Goal: Check status: Check status

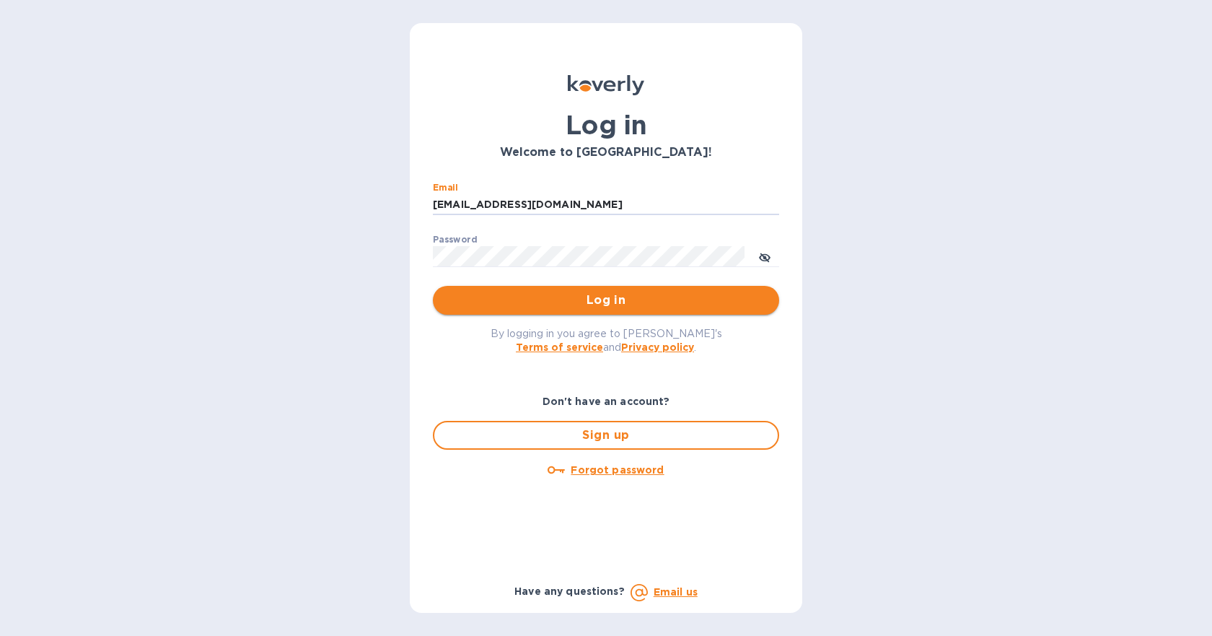
click at [579, 312] on button "Log in" at bounding box center [606, 300] width 346 height 29
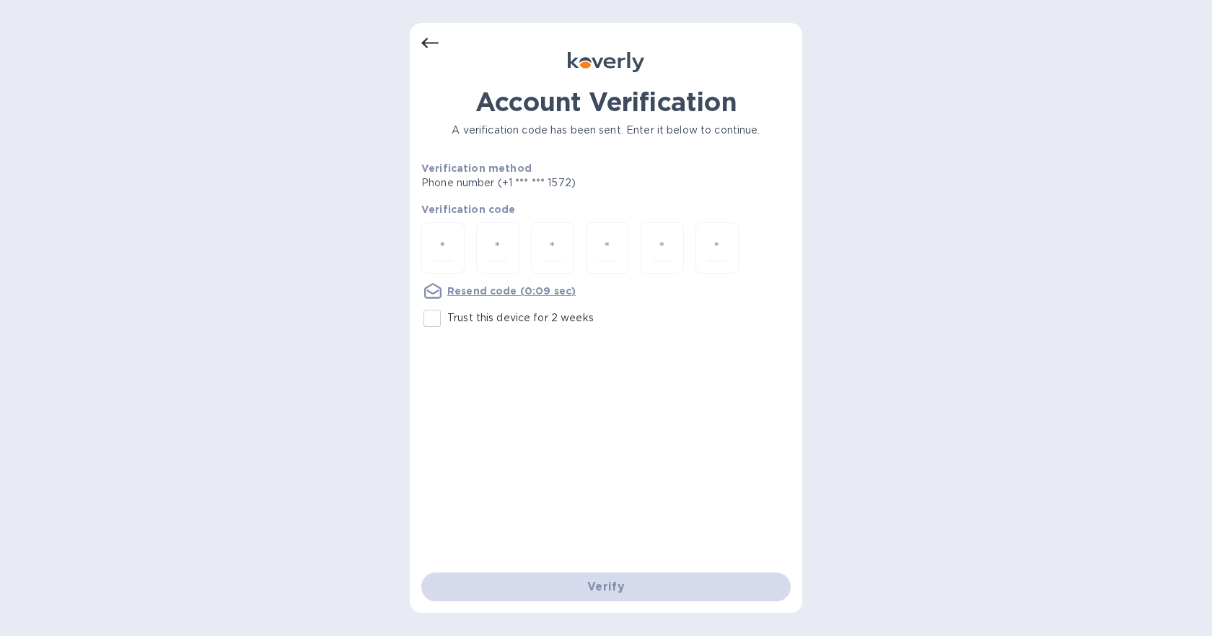
click at [431, 318] on input "Trust this device for 2 weeks" at bounding box center [432, 318] width 30 height 30
checkbox input "true"
click at [441, 250] on input "number" at bounding box center [443, 247] width 19 height 27
type input "3"
type input "2"
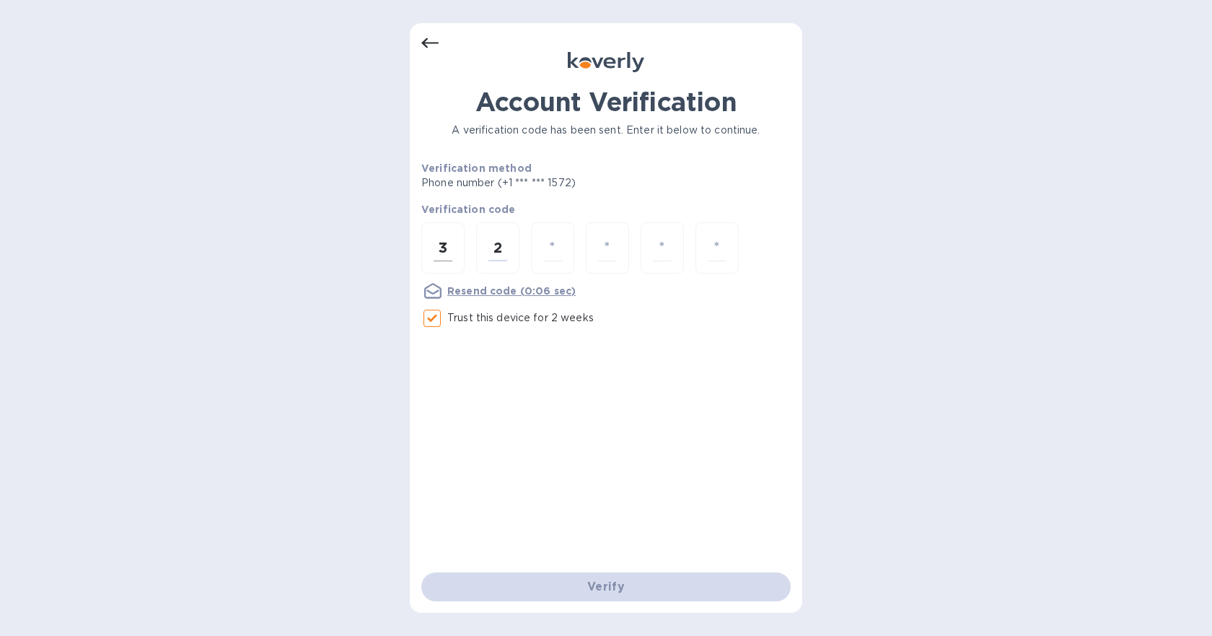
type input "3"
type input "5"
type input "6"
type input "7"
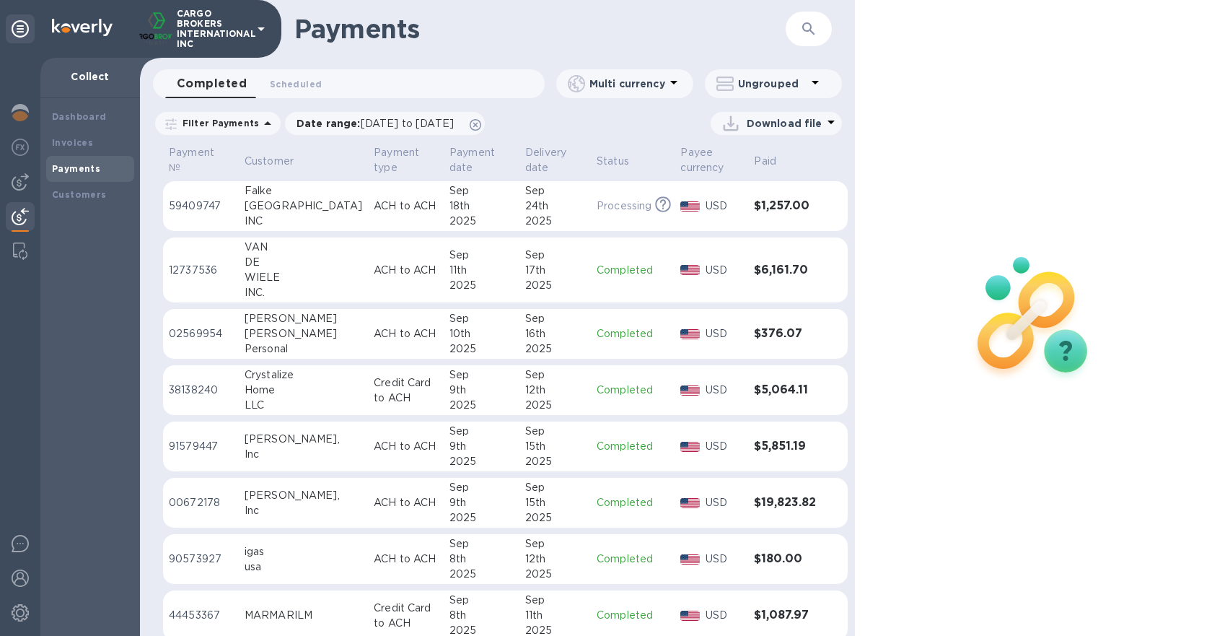
click at [376, 198] on td "ACH to ACH" at bounding box center [406, 206] width 76 height 50
